Goal: Information Seeking & Learning: Learn about a topic

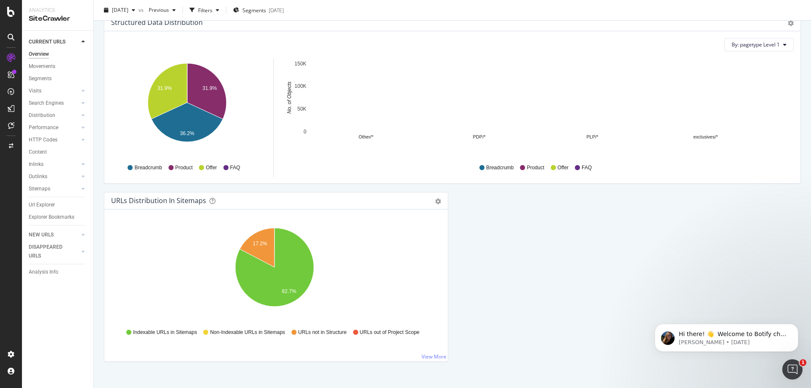
scroll to position [838, 0]
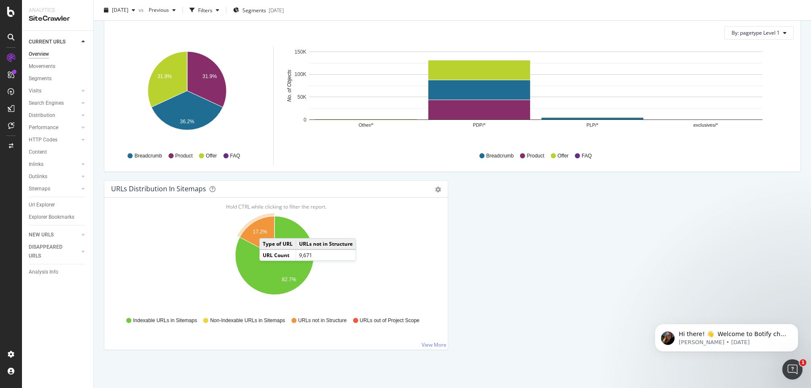
click at [268, 230] on icon "A chart." at bounding box center [257, 235] width 35 height 39
click at [429, 344] on link "View More" at bounding box center [434, 344] width 25 height 7
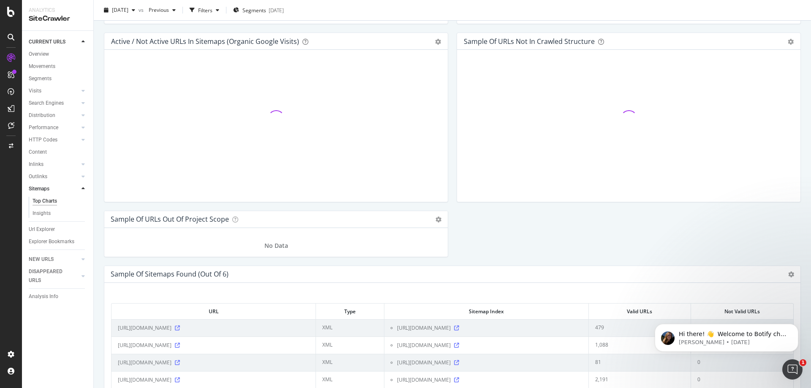
scroll to position [710, 0]
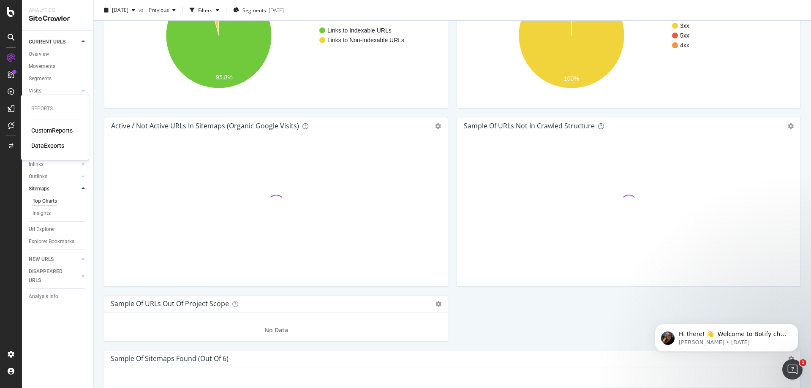
click at [48, 148] on div "DataExports" at bounding box center [47, 146] width 33 height 8
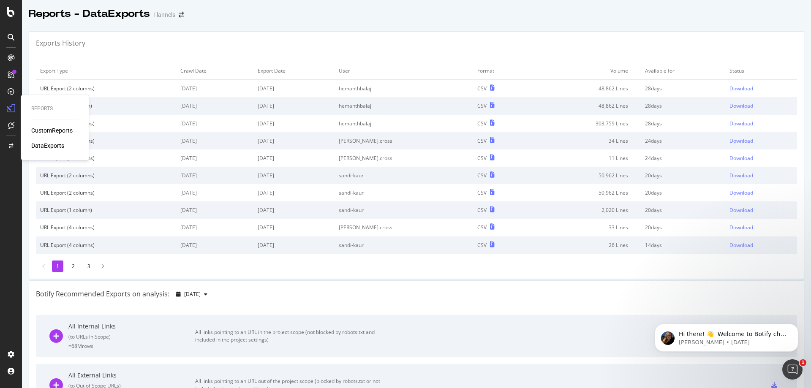
click at [35, 127] on div "CustomReports" at bounding box center [51, 130] width 41 height 8
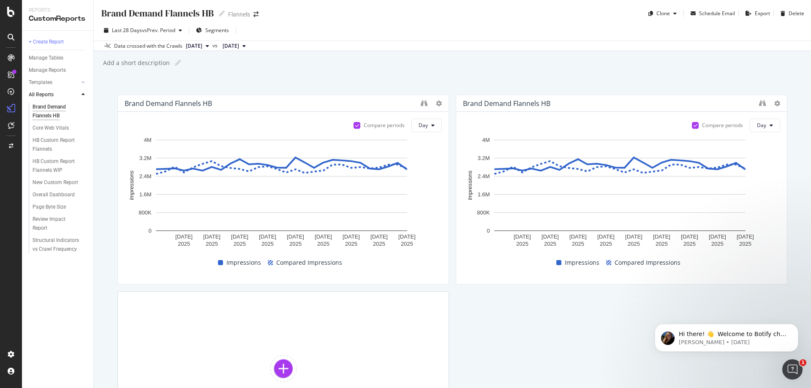
click at [104, 101] on div "Brand Demand Flannels HB Brand Demand Flannels HB Flannels Clone Schedule Email…" at bounding box center [453, 194] width 718 height 388
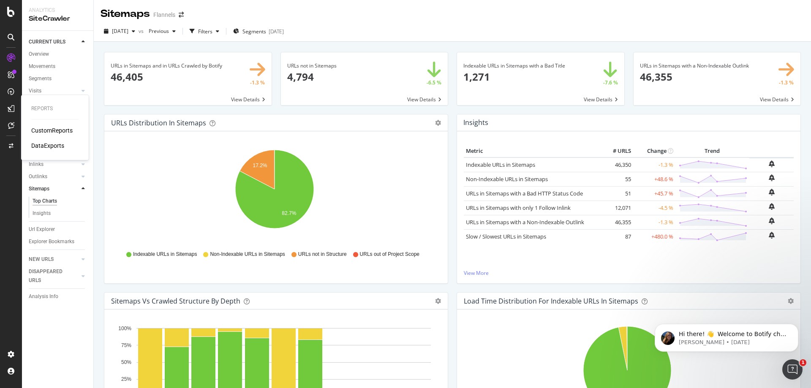
click at [45, 144] on div "DataExports" at bounding box center [47, 146] width 33 height 8
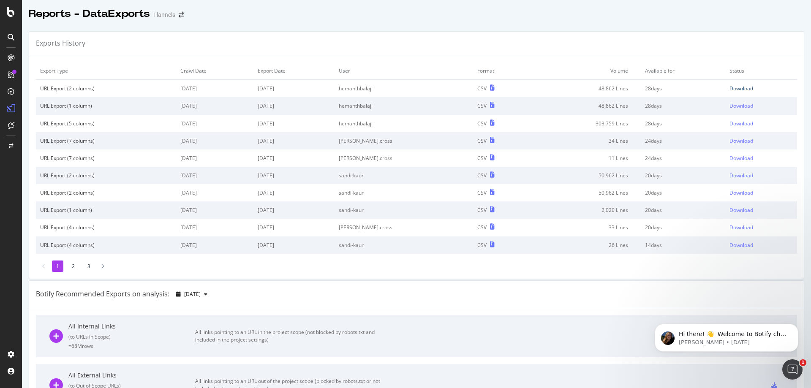
click at [738, 90] on div "Download" at bounding box center [742, 88] width 24 height 7
click at [35, 81] on div "Overview" at bounding box center [43, 80] width 24 height 8
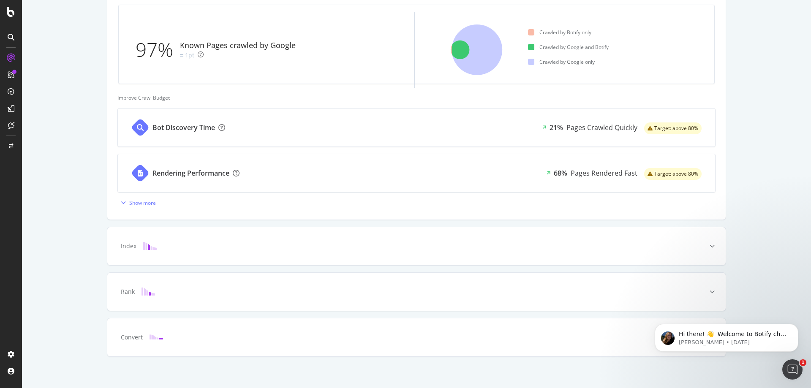
scroll to position [268, 0]
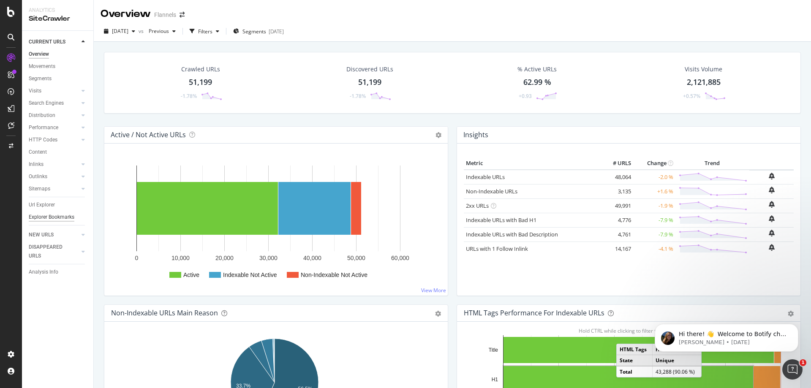
click at [61, 215] on div "Explorer Bookmarks" at bounding box center [52, 217] width 46 height 9
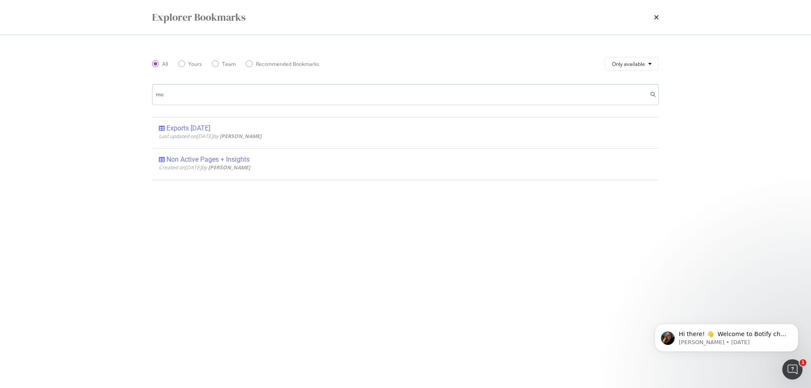
type input "m"
type input "n"
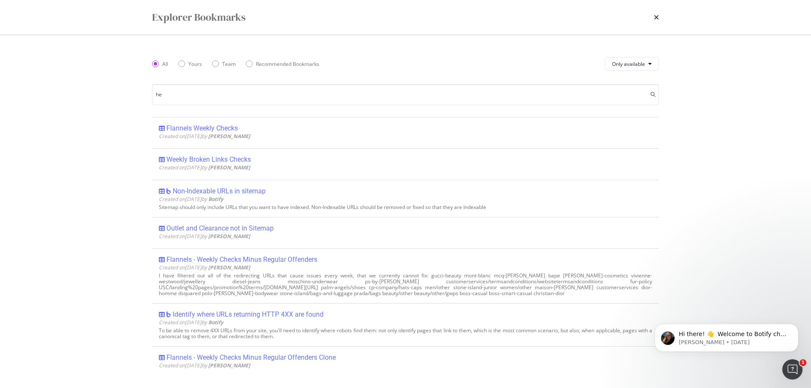
type input "h"
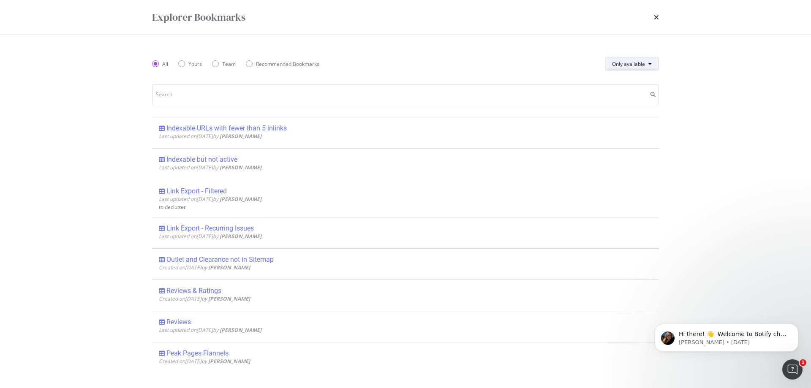
click at [646, 63] on button "Only available" at bounding box center [632, 64] width 54 height 14
click at [779, 124] on div "Explorer Bookmarks All Yours Team Recommended Bookmarks Only available Indexabl…" at bounding box center [405, 194] width 811 height 388
click at [654, 19] on div "Explorer Bookmarks" at bounding box center [405, 17] width 507 height 14
click at [655, 19] on icon "times" at bounding box center [656, 17] width 5 height 7
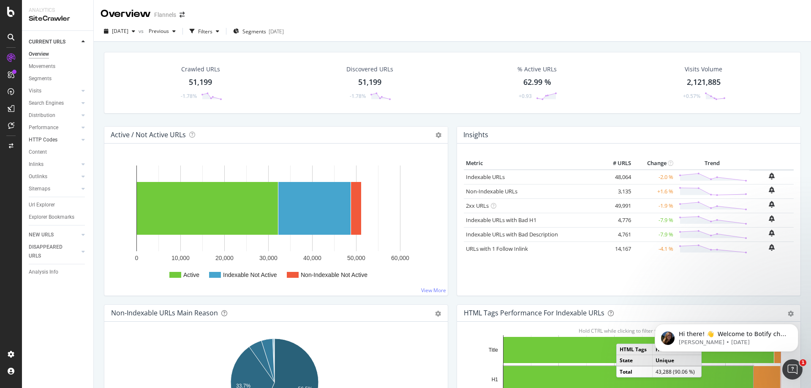
click at [77, 138] on div at bounding box center [75, 140] width 8 height 8
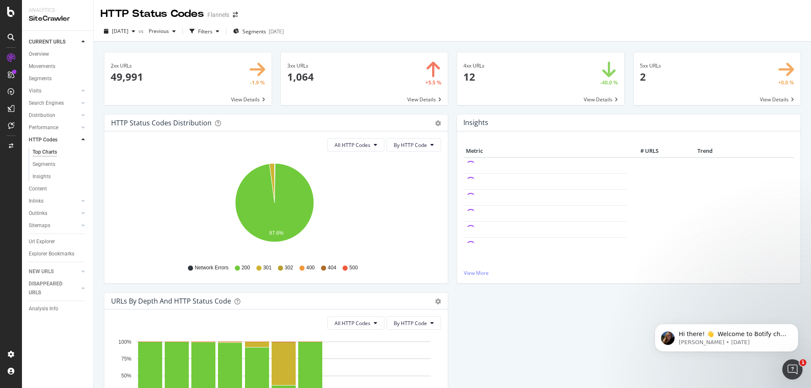
click at [257, 267] on icon at bounding box center [259, 268] width 5 height 5
click at [273, 168] on icon "A chart." at bounding box center [272, 183] width 5 height 39
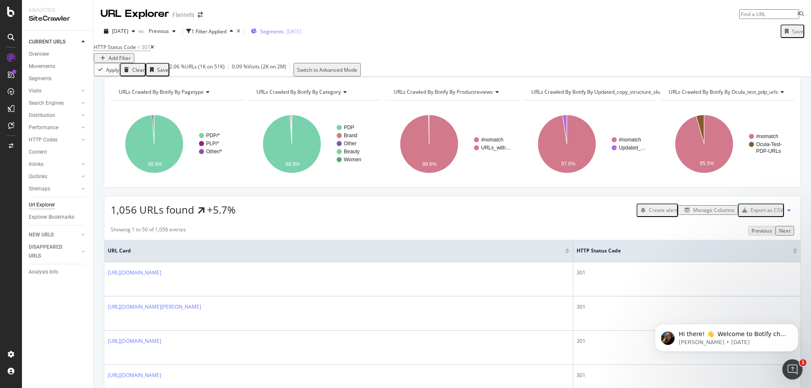
click at [284, 35] on span "Segments" at bounding box center [272, 31] width 24 height 7
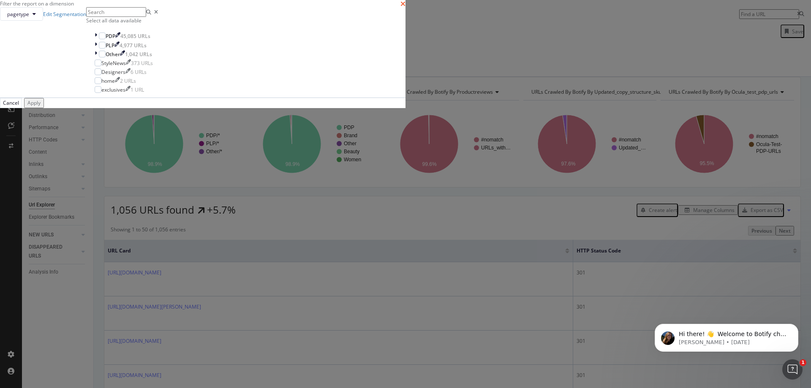
click at [406, 7] on icon "times" at bounding box center [403, 3] width 5 height 7
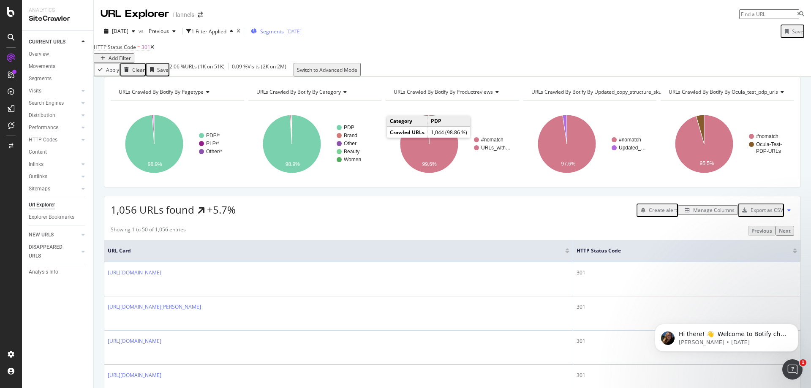
click at [302, 33] on div "2025-05-13" at bounding box center [294, 31] width 15 height 7
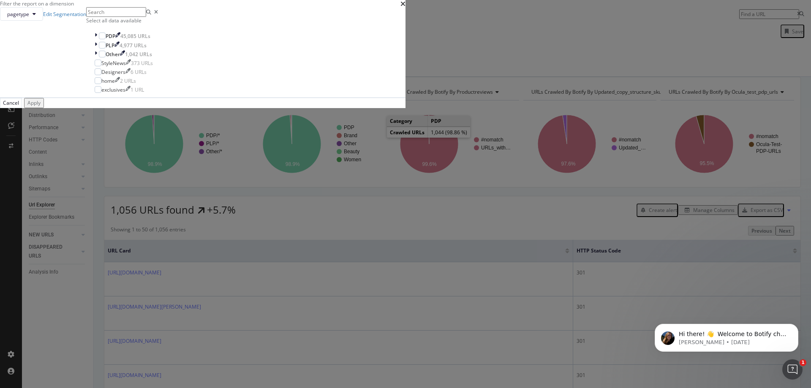
click at [161, 24] on div "Select all data available" at bounding box center [123, 20] width 75 height 7
click at [104, 38] on icon "modal" at bounding box center [103, 36] width 4 height 4
click at [44, 108] on button "Apply" at bounding box center [34, 103] width 20 height 10
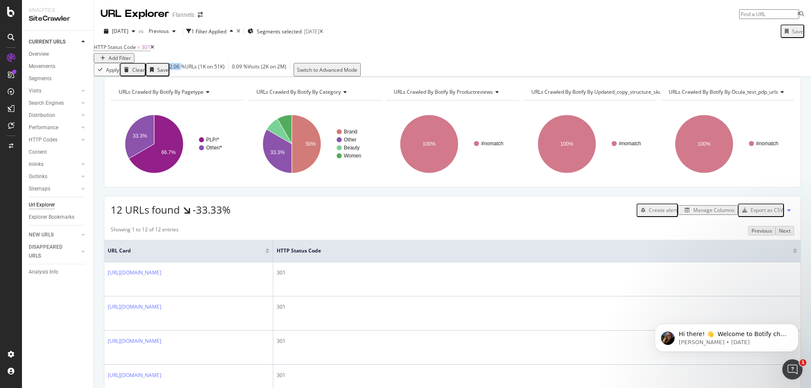
drag, startPoint x: 615, startPoint y: 75, endPoint x: 590, endPoint y: 72, distance: 25.1
click at [590, 72] on div "Apply Clear Save 2.06 % URLs ( 1K on 51K ) 0.09 % Visits ( 2K on 2M ) Switch to…" at bounding box center [453, 70] width 718 height 14
click at [588, 77] on div "URLs Crawled By Botify By pagetype Chart (by Value) Table Expand Export as CSV …" at bounding box center [453, 77] width 718 height 0
